Goal: Transaction & Acquisition: Subscribe to service/newsletter

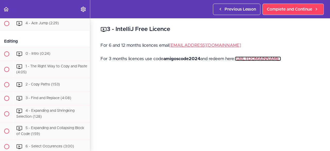
click at [235, 61] on link "[URL][DOMAIN_NAME]" at bounding box center [258, 59] width 46 height 4
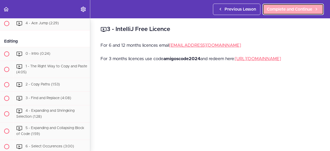
click at [288, 8] on span "Complete and Continue" at bounding box center [289, 9] width 45 height 6
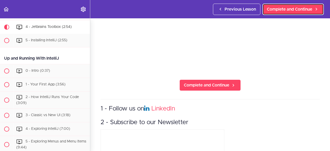
scroll to position [163, 0]
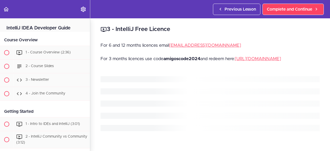
scroll to position [128, 0]
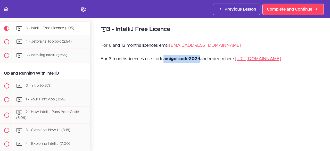
drag, startPoint x: 201, startPoint y: 59, endPoint x: 166, endPoint y: 58, distance: 35.9
click at [166, 58] on p "For 3 months licences use code amigoscode2024 and redeem here: [URL][DOMAIN_NAM…" at bounding box center [210, 59] width 219 height 8
copy strong "amigoscode2024"
click at [235, 61] on link "[URL][DOMAIN_NAME]" at bounding box center [258, 59] width 46 height 4
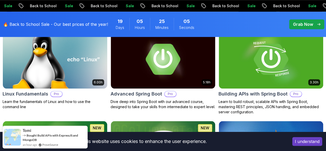
scroll to position [189, 0]
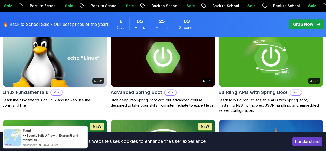
click at [0, 0] on button "Free" at bounding box center [0, 0] width 0 height 0
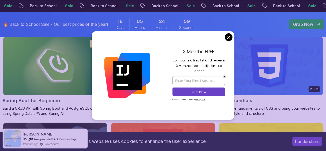
scroll to position [173, 0]
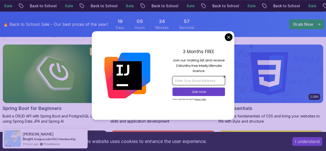
click at [197, 83] on input "email" at bounding box center [199, 80] width 53 height 9
click at [207, 80] on input "daudchipanda2003@gmail.com" at bounding box center [199, 80] width 53 height 9
click at [201, 80] on input "daudchipanda200@gmail.com" at bounding box center [199, 80] width 53 height 9
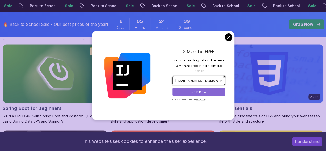
type input "daudchipanda00@gmail.com"
click at [202, 92] on p "Join now" at bounding box center [199, 92] width 43 height 5
